Goal: Information Seeking & Learning: Learn about a topic

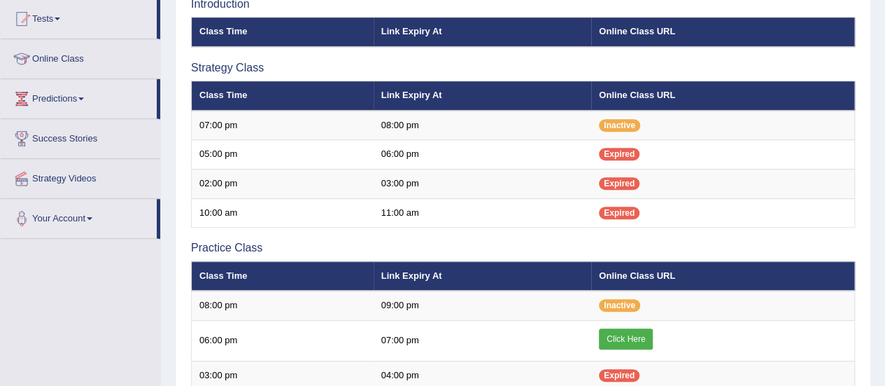
scroll to position [84, 0]
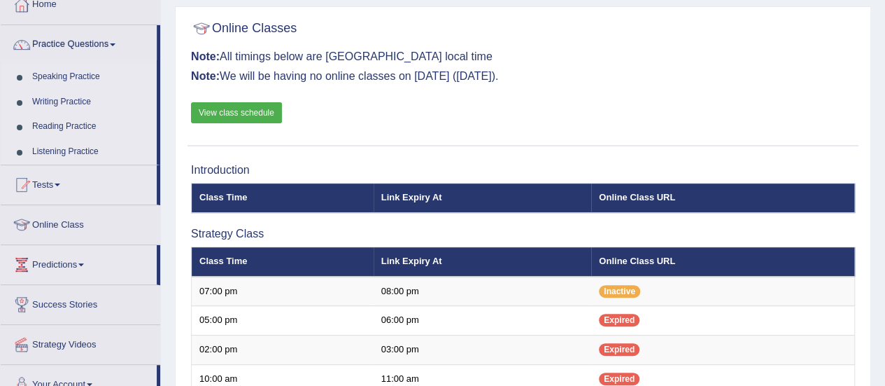
click at [216, 123] on div "Online Classes Note: All timings below are Melbourne local time Note: We will b…" at bounding box center [523, 80] width 671 height 132
click at [231, 102] on link "View class schedule" at bounding box center [236, 112] width 91 height 21
click at [64, 69] on link "Speaking Practice" at bounding box center [91, 76] width 131 height 25
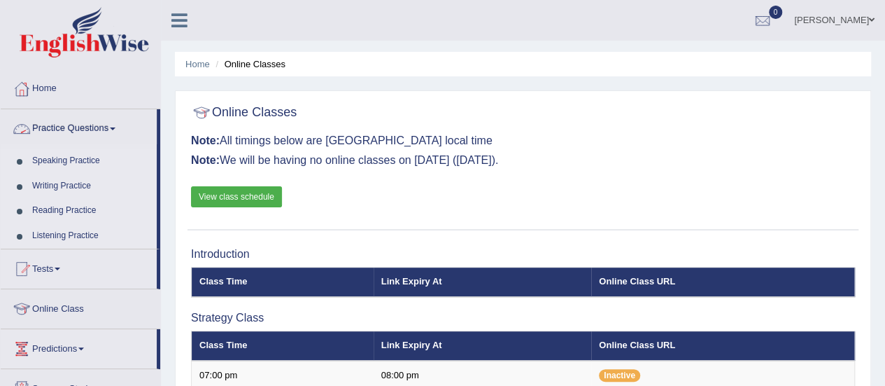
click at [68, 159] on link "Speaking Practice" at bounding box center [91, 160] width 131 height 25
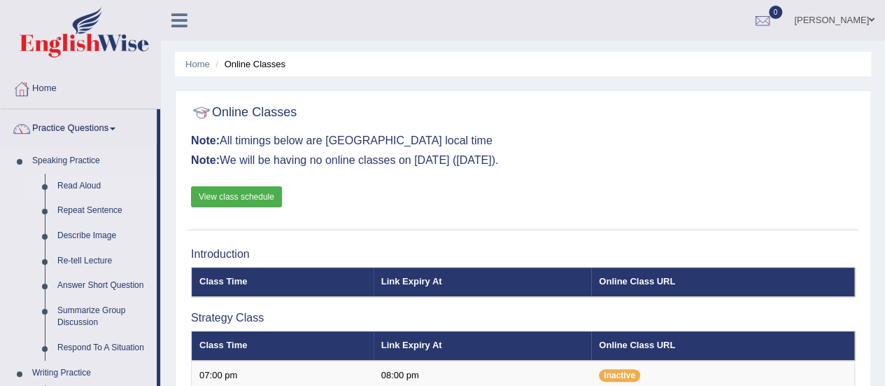
click at [80, 181] on link "Read Aloud" at bounding box center [104, 186] width 106 height 25
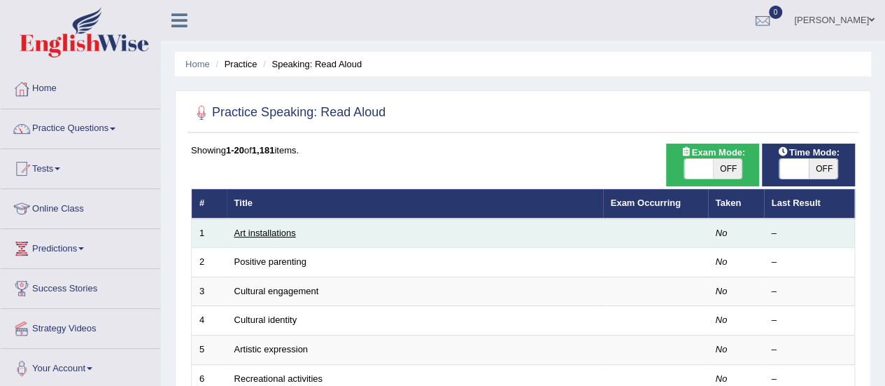
click at [275, 237] on link "Art installations" at bounding box center [265, 232] width 62 height 10
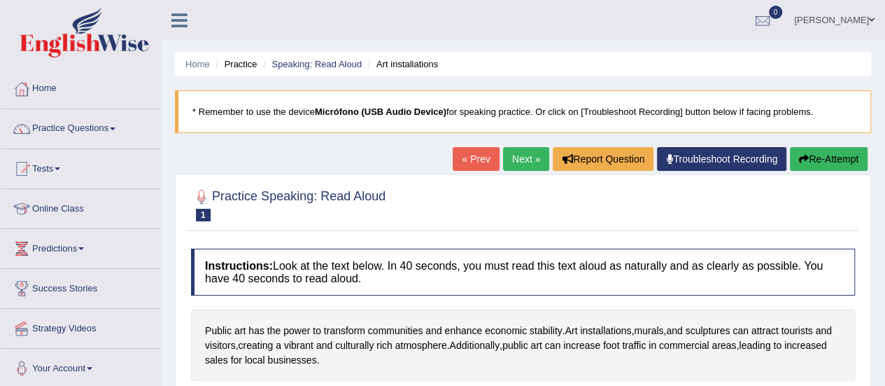
scroll to position [135, 0]
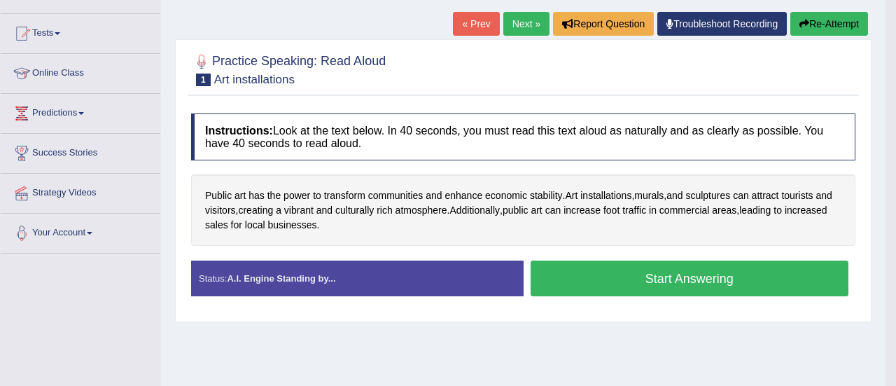
drag, startPoint x: 0, startPoint y: 0, endPoint x: 893, endPoint y: 120, distance: 900.9
click at [885, 120] on html "Toggle navigation Home Practice Questions Speaking Practice Read Aloud Repeat S…" at bounding box center [448, 58] width 896 height 386
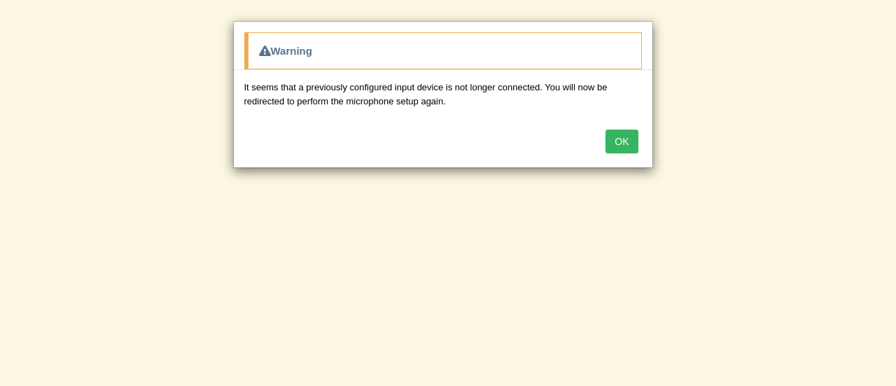
click at [624, 141] on button "OK" at bounding box center [621, 141] width 32 height 24
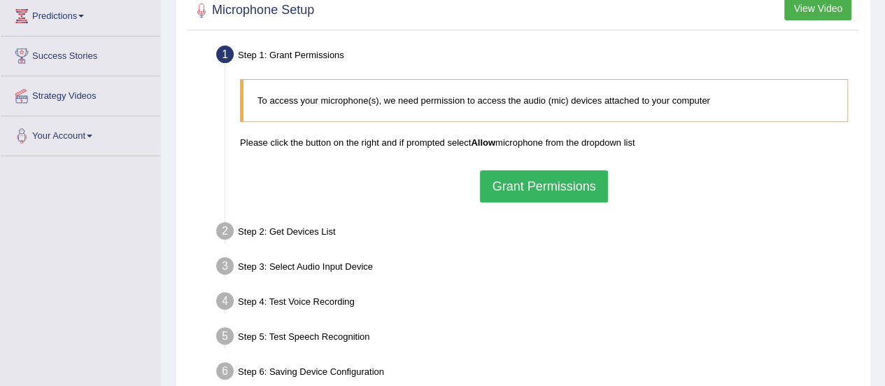
scroll to position [235, 0]
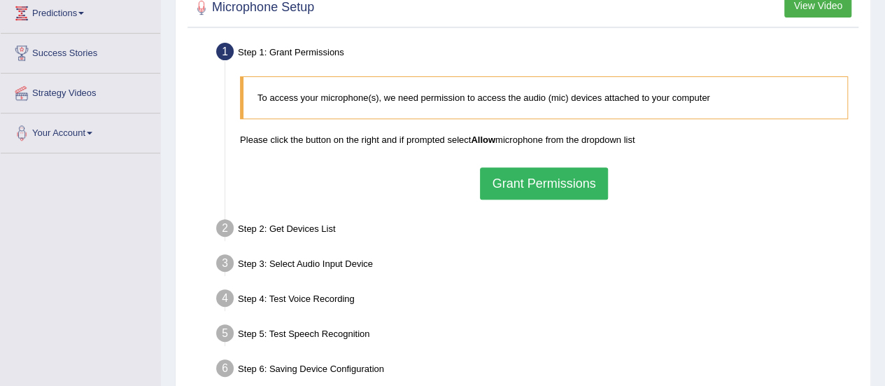
click at [585, 178] on button "Grant Permissions" at bounding box center [543, 183] width 127 height 32
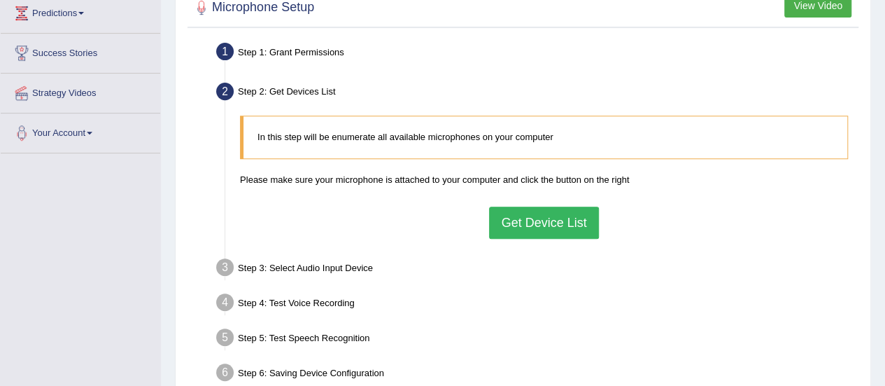
click at [563, 212] on button "Get Device List" at bounding box center [543, 222] width 109 height 32
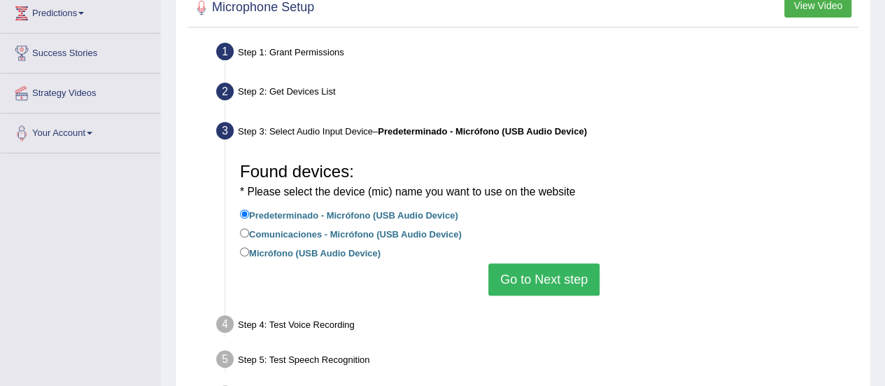
click at [530, 274] on button "Go to Next step" at bounding box center [543, 279] width 111 height 32
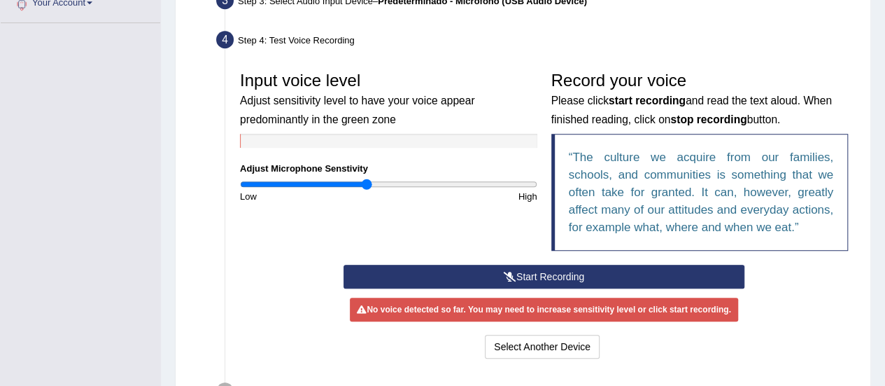
scroll to position [368, 0]
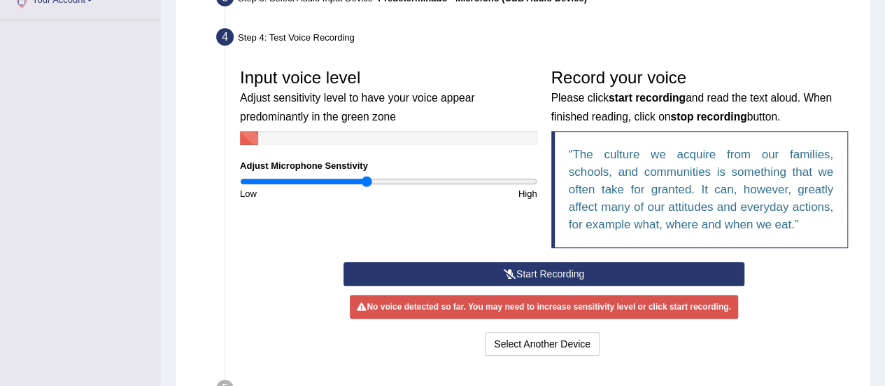
click at [488, 267] on button "Start Recording" at bounding box center [544, 274] width 401 height 24
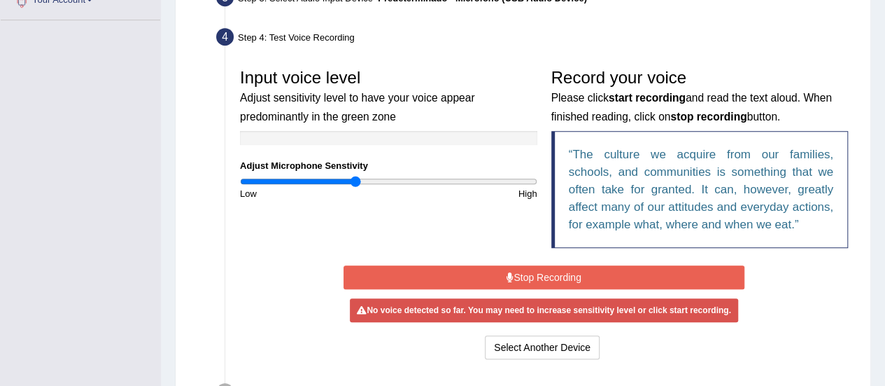
type input "0.78"
click at [355, 183] on input "range" at bounding box center [388, 181] width 297 height 11
click at [474, 271] on button "Stop Recording" at bounding box center [544, 277] width 401 height 24
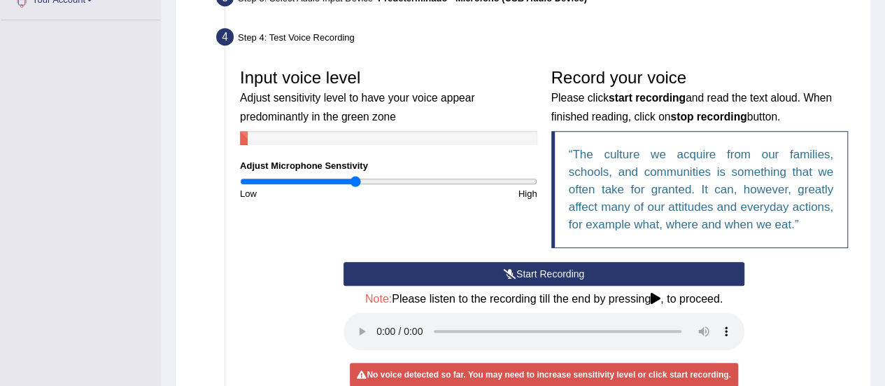
click at [474, 271] on button "Start Recording" at bounding box center [544, 274] width 401 height 24
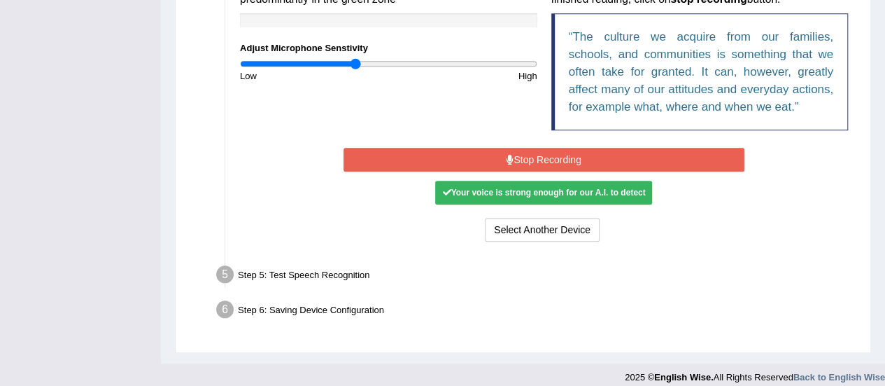
scroll to position [483, 0]
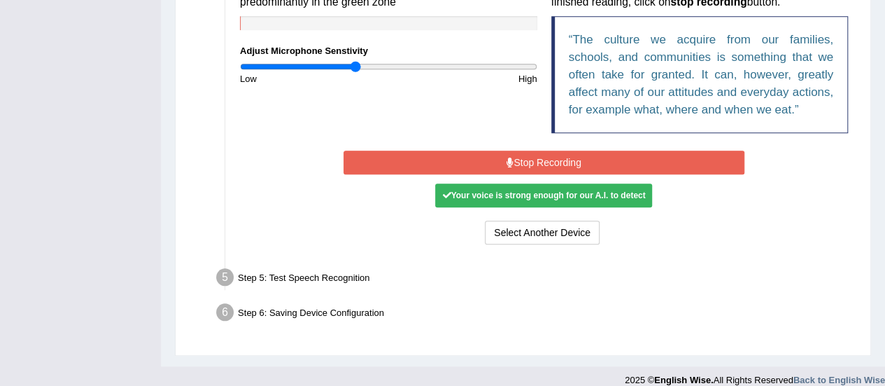
click at [563, 167] on button "Stop Recording" at bounding box center [544, 162] width 401 height 24
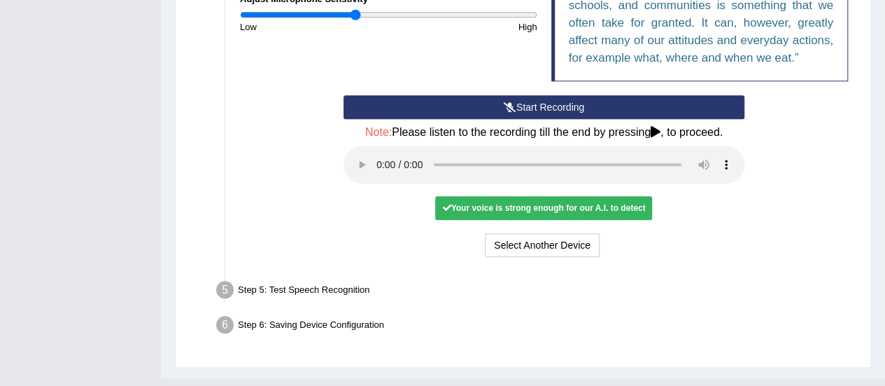
scroll to position [546, 0]
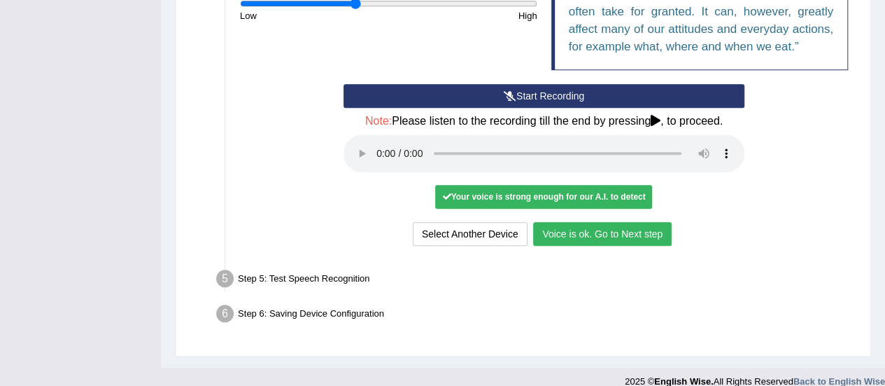
click at [626, 232] on button "Voice is ok. Go to Next step" at bounding box center [602, 234] width 139 height 24
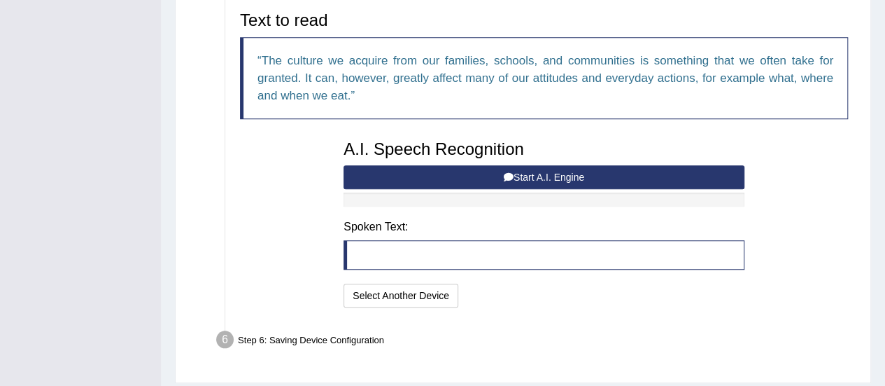
scroll to position [464, 0]
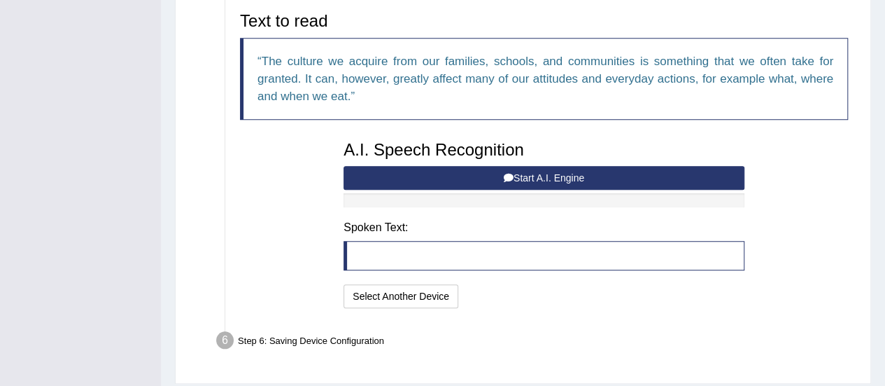
click at [502, 170] on button "Start A.I. Engine" at bounding box center [544, 178] width 401 height 24
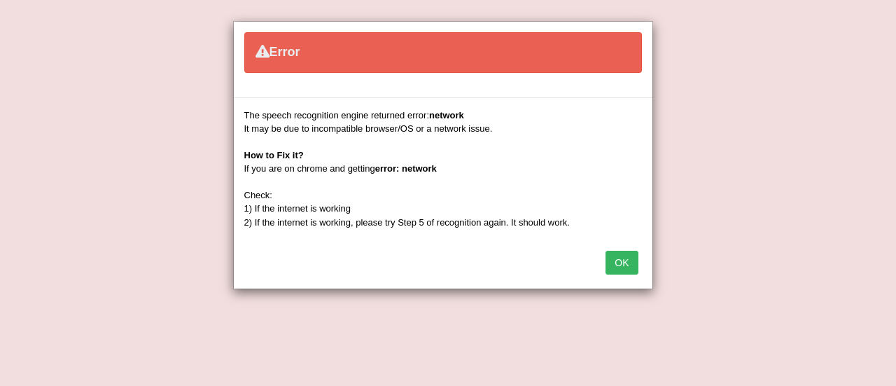
click at [502, 170] on div "The speech recognition engine returned error: network It may be due to incompat…" at bounding box center [442, 168] width 397 height 120
click at [614, 253] on button "OK" at bounding box center [621, 263] width 32 height 24
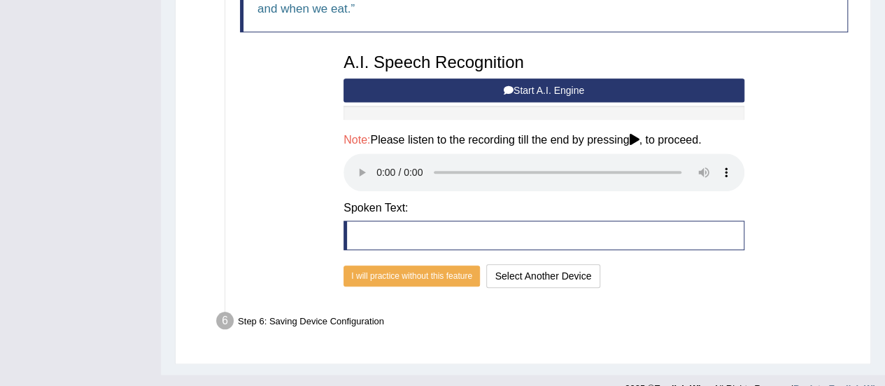
scroll to position [556, 0]
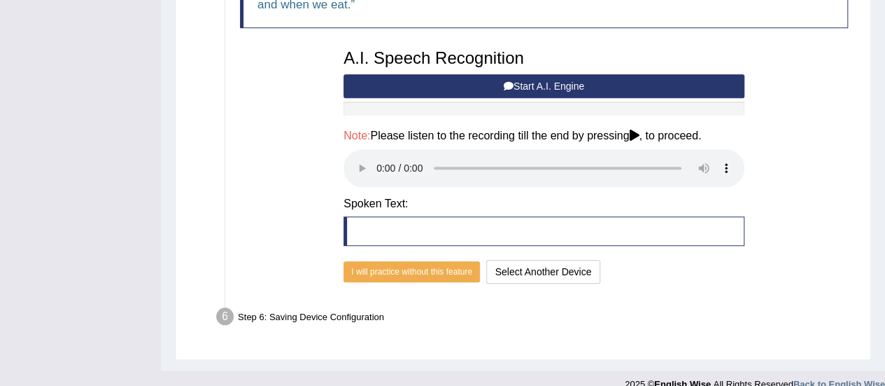
click at [425, 225] on blockquote at bounding box center [544, 230] width 401 height 29
click at [639, 132] on icon at bounding box center [634, 134] width 10 height 11
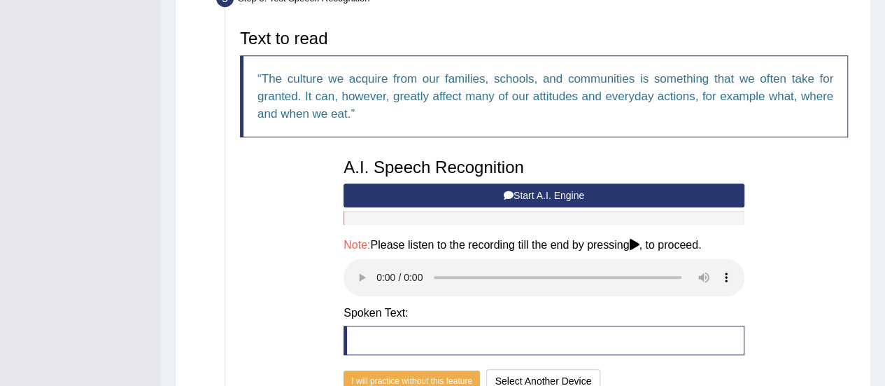
scroll to position [444, 0]
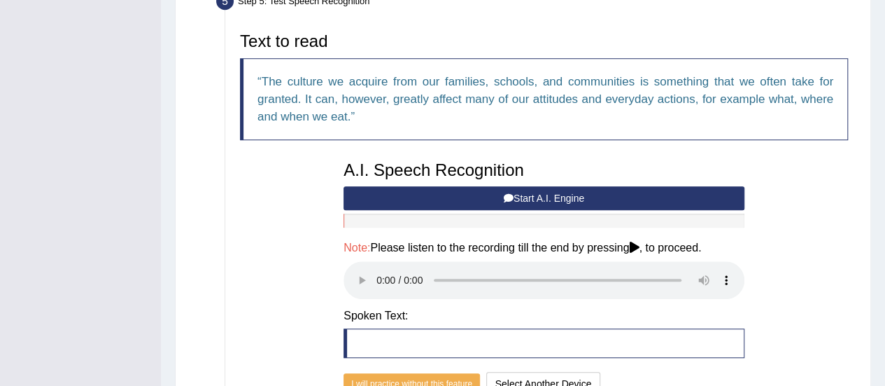
click at [593, 195] on button "Start A.I. Engine" at bounding box center [544, 198] width 401 height 24
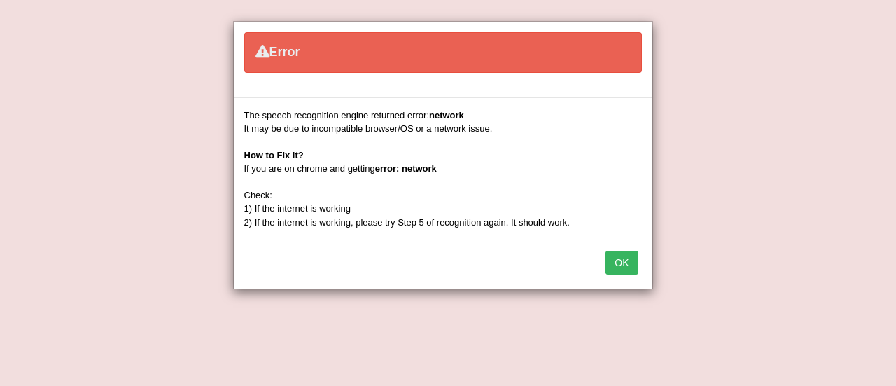
click at [624, 260] on button "OK" at bounding box center [621, 263] width 32 height 24
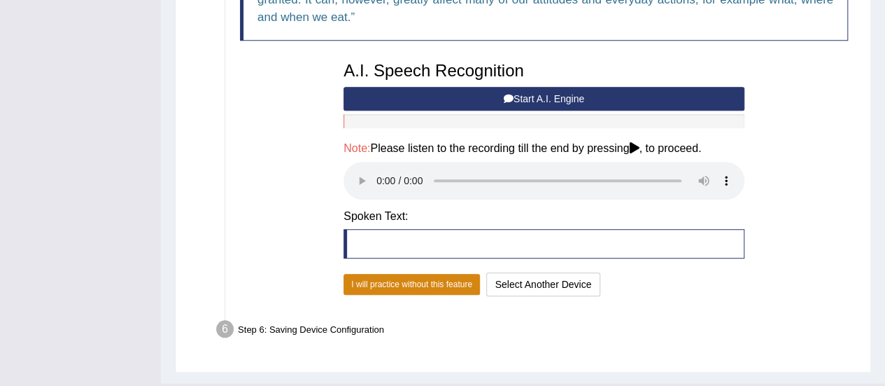
click at [374, 281] on button "I will practice without this feature" at bounding box center [412, 284] width 136 height 21
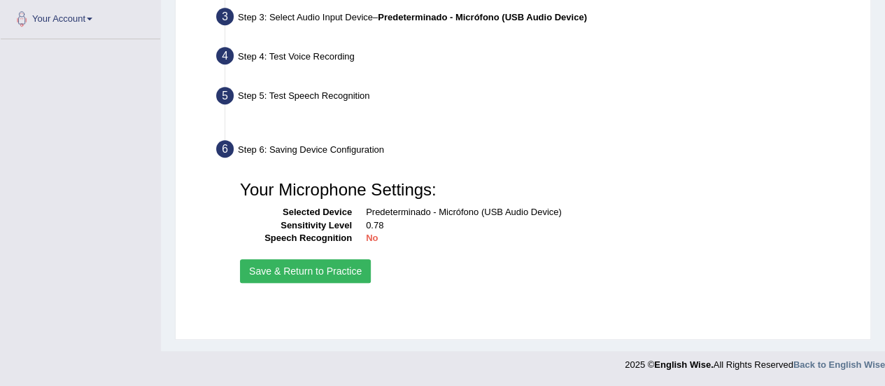
scroll to position [349, 0]
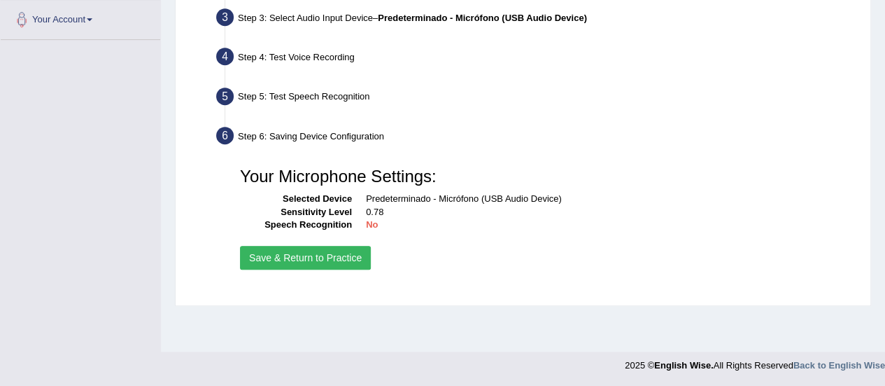
click at [248, 253] on button "Save & Return to Practice" at bounding box center [305, 258] width 131 height 24
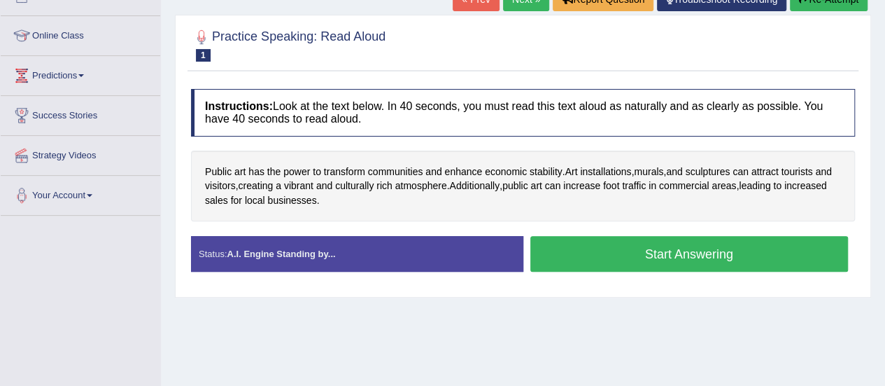
click at [569, 262] on button "Start Answering" at bounding box center [689, 254] width 318 height 36
